Goal: Transaction & Acquisition: Purchase product/service

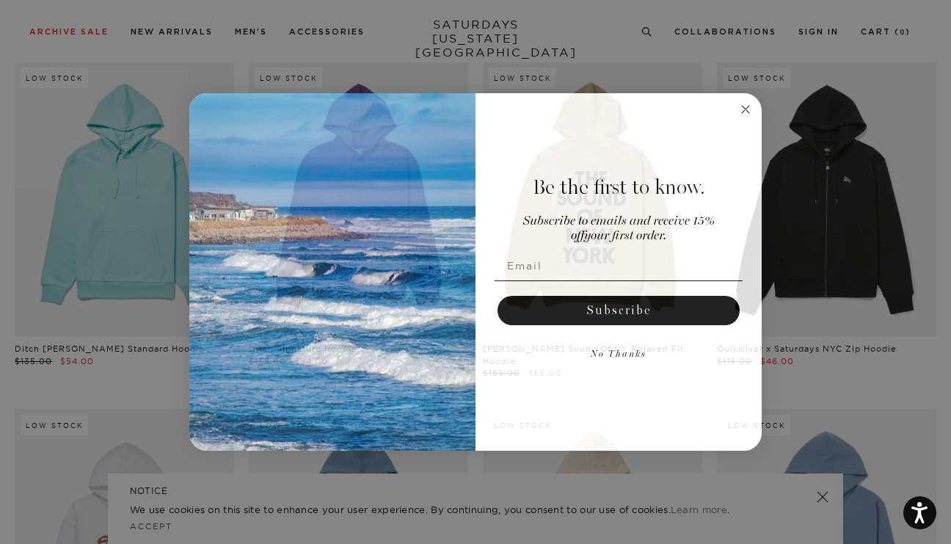
scroll to position [449, 0]
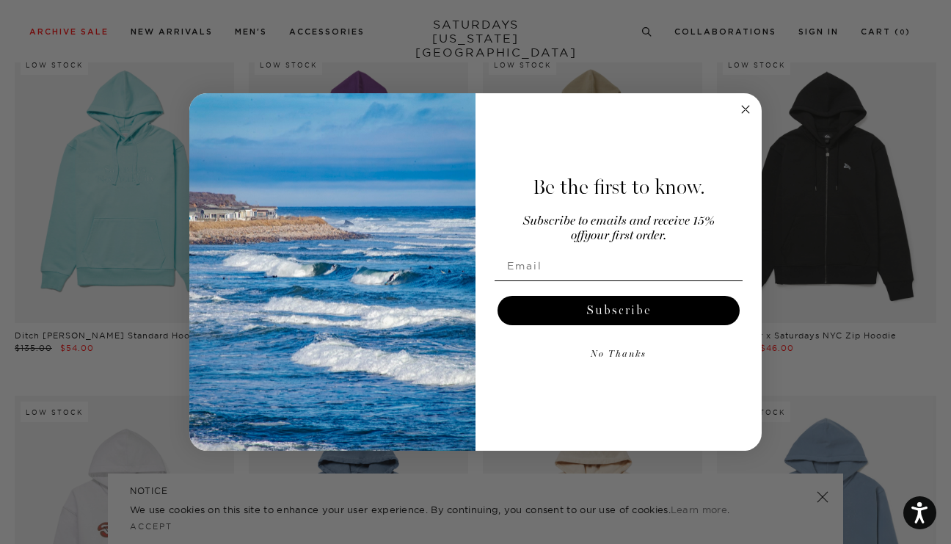
click at [743, 109] on circle "Close dialog" at bounding box center [746, 109] width 17 height 17
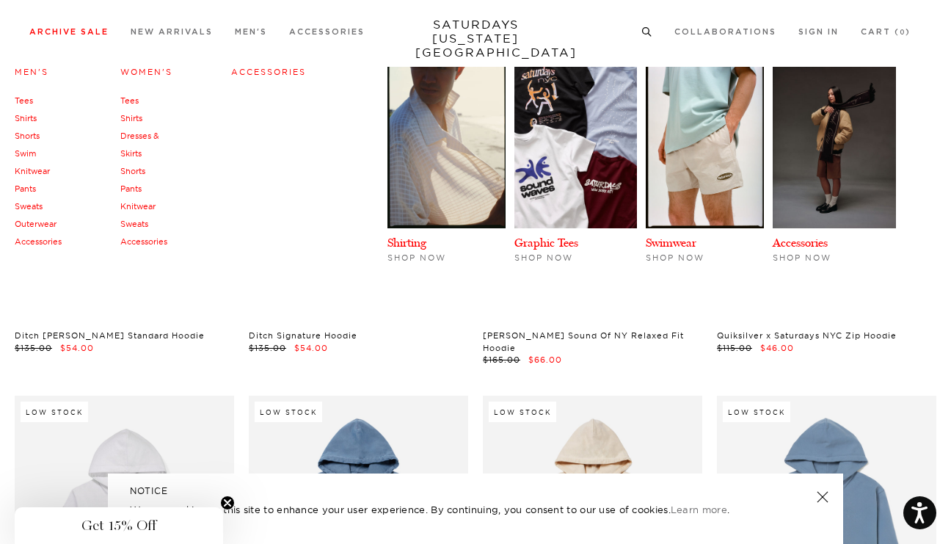
click at [148, 225] on link "Sweats" at bounding box center [134, 224] width 28 height 10
